Goal: Transaction & Acquisition: Purchase product/service

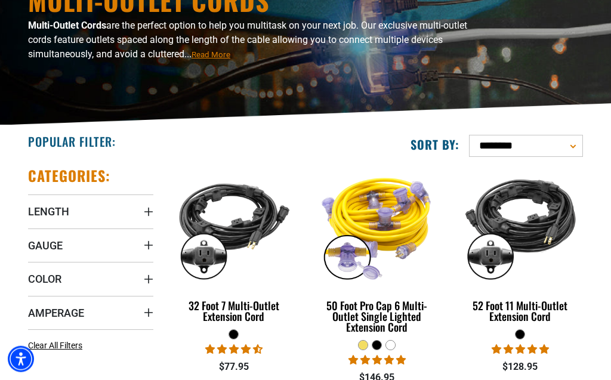
scroll to position [136, 0]
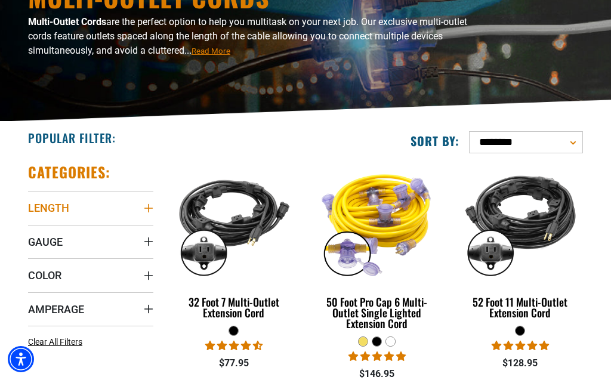
click at [146, 206] on icon "Length" at bounding box center [149, 208] width 10 height 10
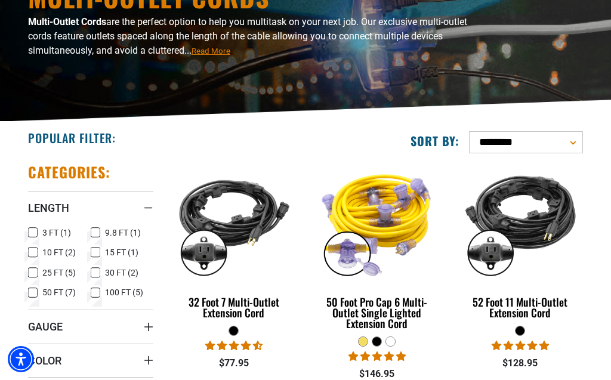
click at [32, 252] on icon at bounding box center [33, 253] width 10 height 16
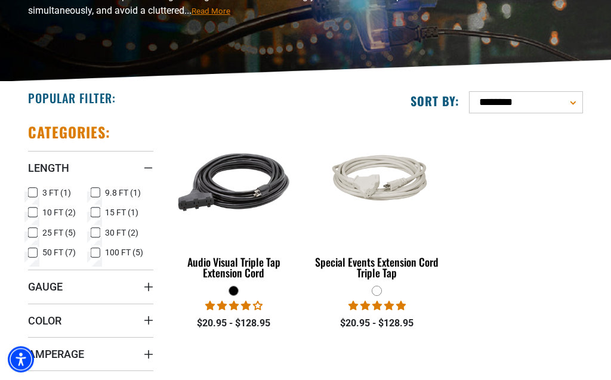
scroll to position [272, 0]
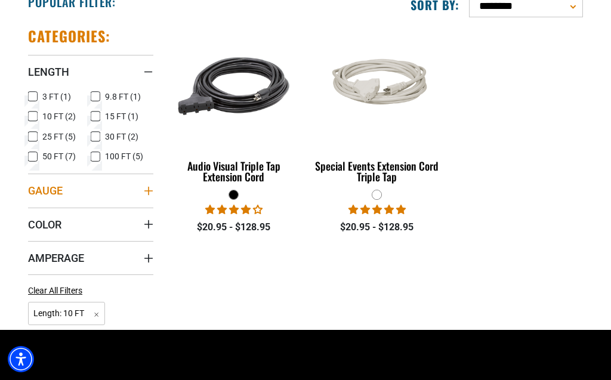
click at [147, 193] on icon "Gauge" at bounding box center [149, 191] width 10 height 10
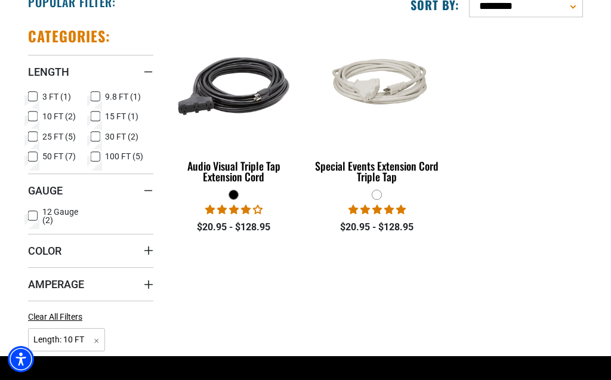
click at [27, 214] on div "Categories: Length Length 3 FT (1) 3 FT (1 product)" at bounding box center [90, 186] width 143 height 339
click at [32, 217] on icon at bounding box center [33, 216] width 10 height 16
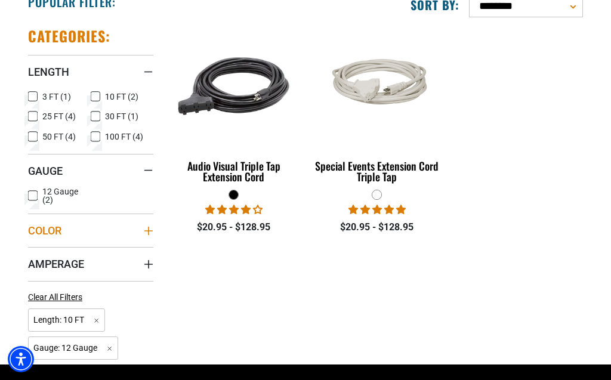
click at [149, 232] on icon "Color" at bounding box center [149, 231] width 10 height 10
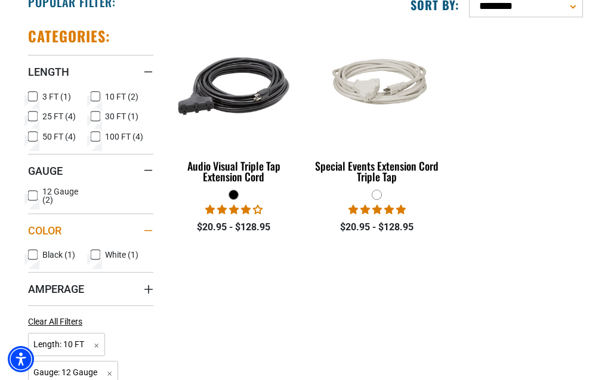
click at [149, 232] on div "Color" at bounding box center [149, 231] width 10 height 10
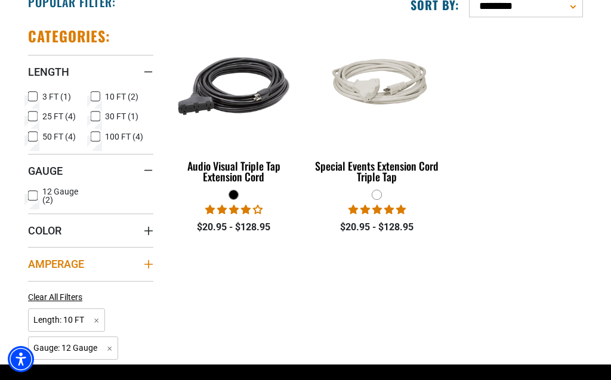
click at [150, 270] on summary "Amperage" at bounding box center [90, 263] width 125 height 33
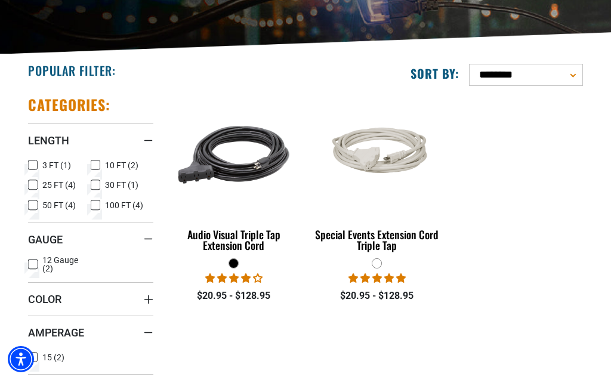
scroll to position [204, 0]
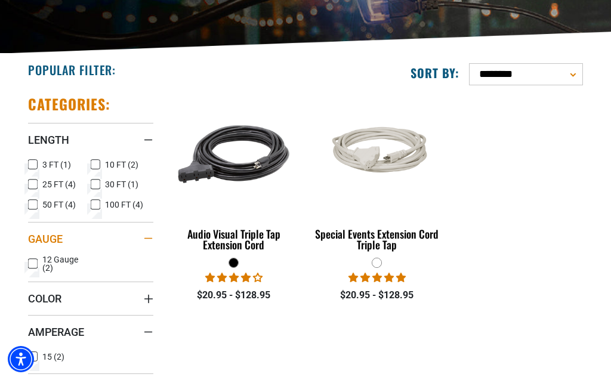
click at [150, 236] on div "Gauge" at bounding box center [149, 239] width 10 height 10
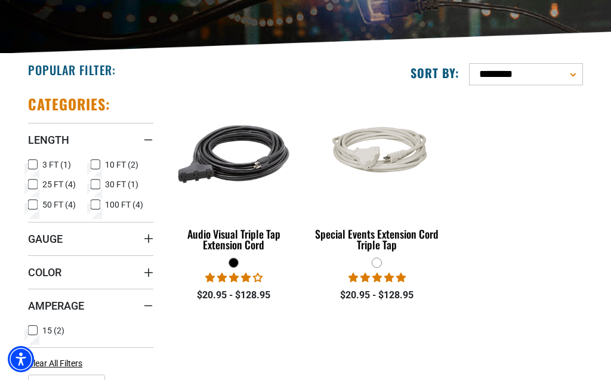
click at [29, 165] on icon at bounding box center [33, 165] width 10 height 16
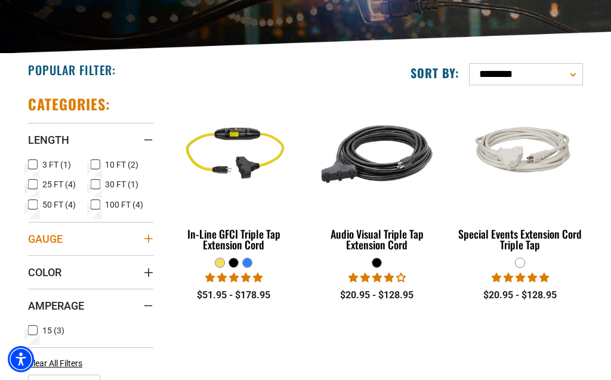
click at [145, 238] on icon "Gauge" at bounding box center [149, 239] width 10 height 10
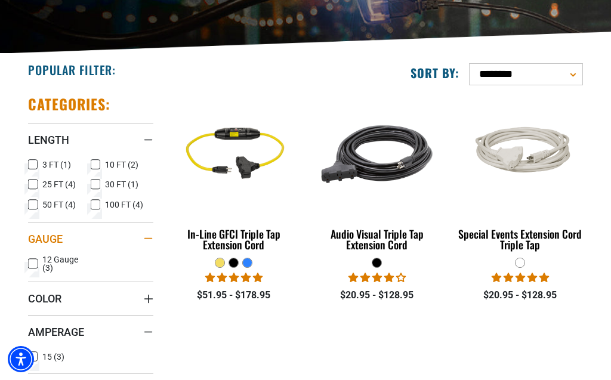
click at [145, 238] on div "Gauge" at bounding box center [149, 239] width 10 height 10
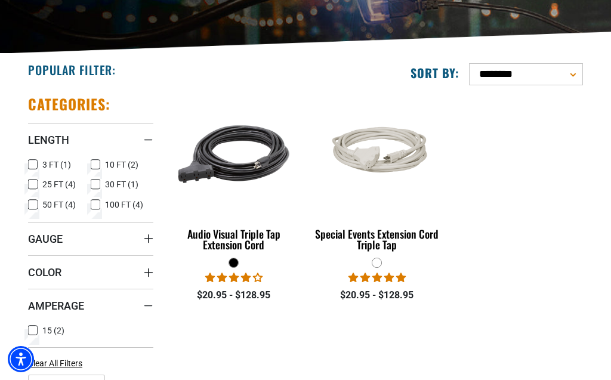
scroll to position [272, 0]
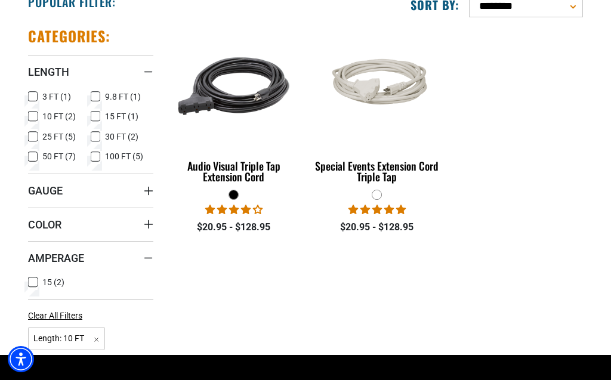
scroll to position [136, 0]
